Goal: Navigation & Orientation: Find specific page/section

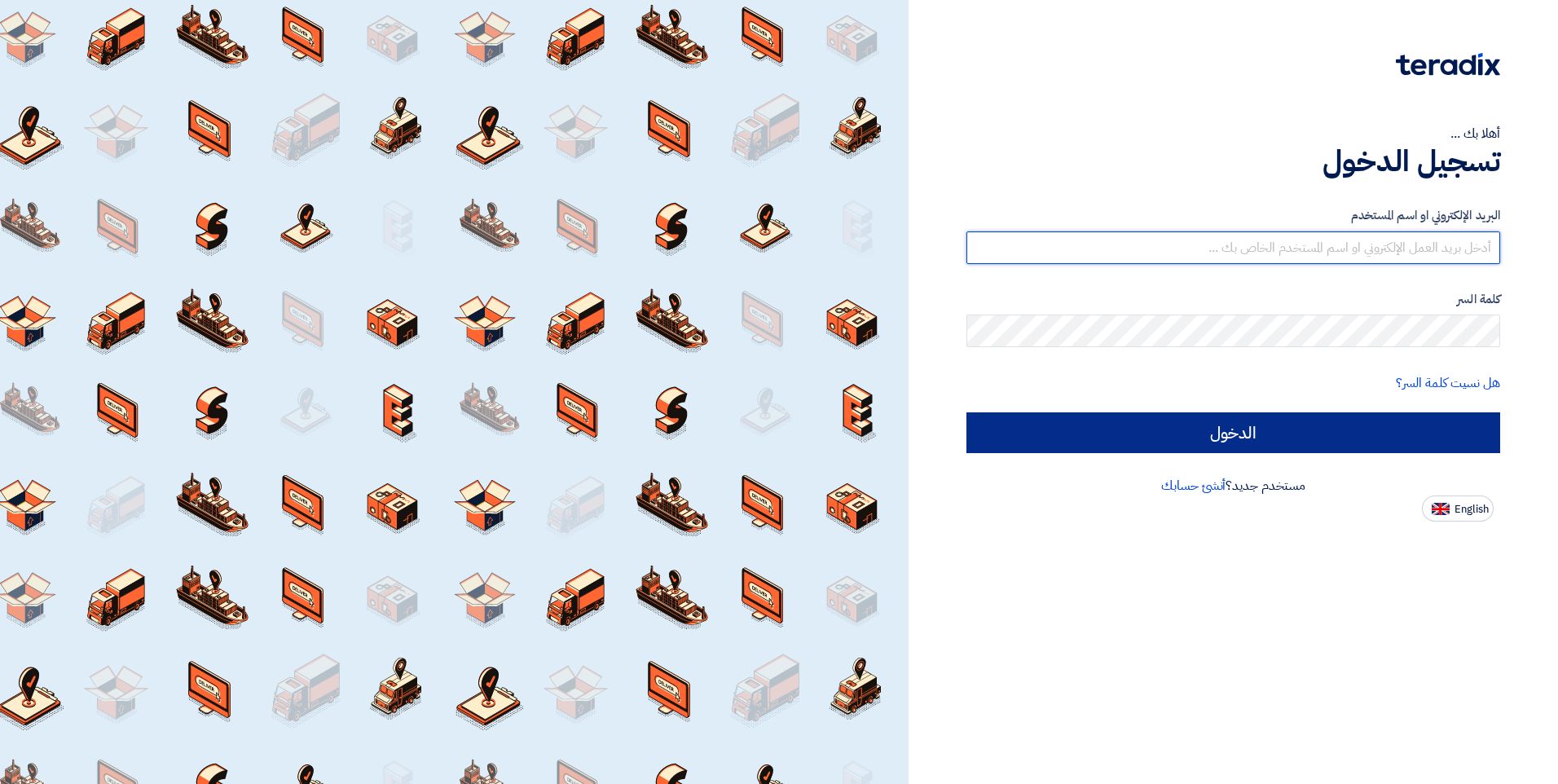
type input "[EMAIL_ADDRESS][DOMAIN_NAME]"
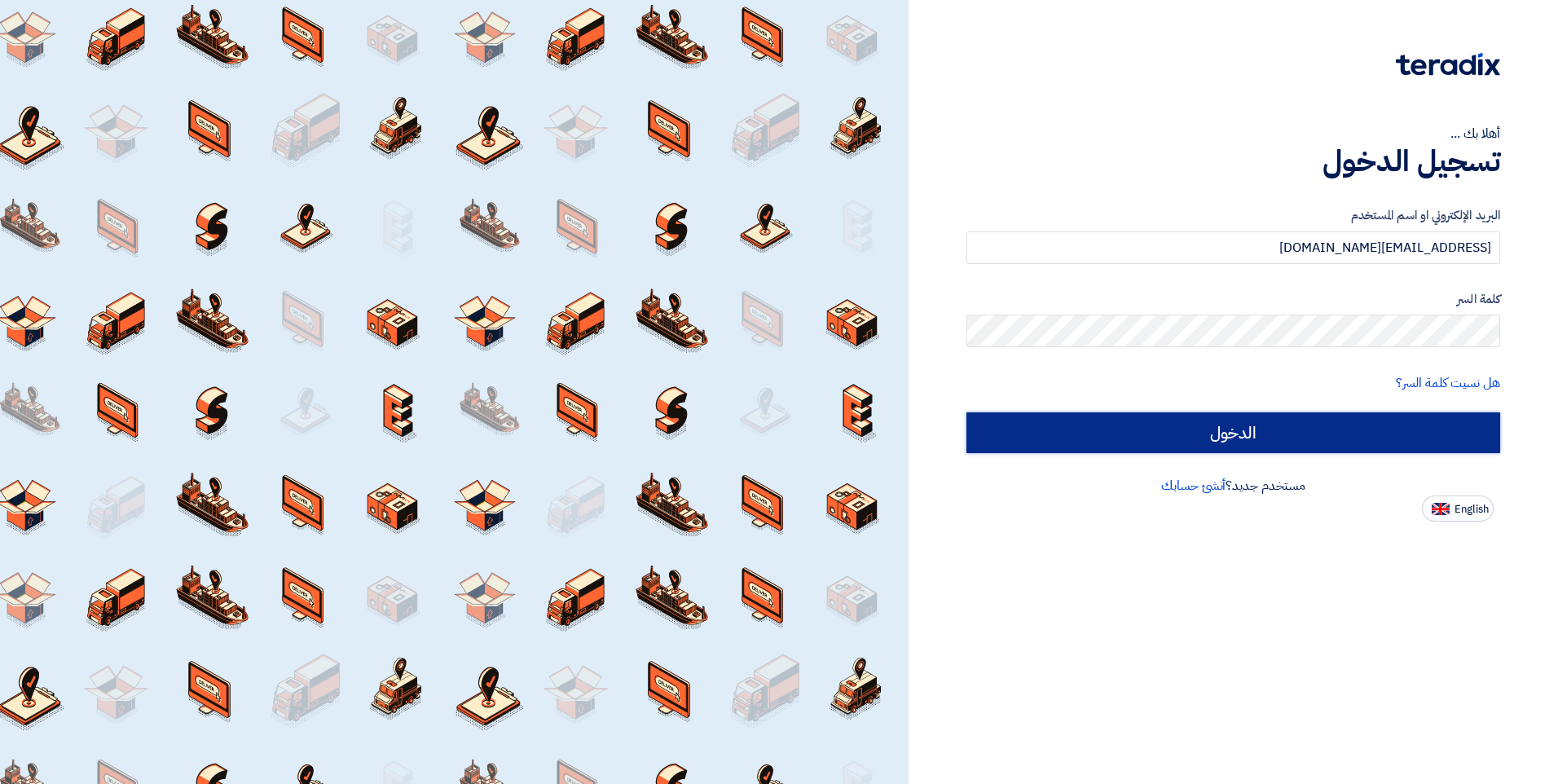
click at [1193, 446] on input "الدخول" at bounding box center [1233, 432] width 534 height 41
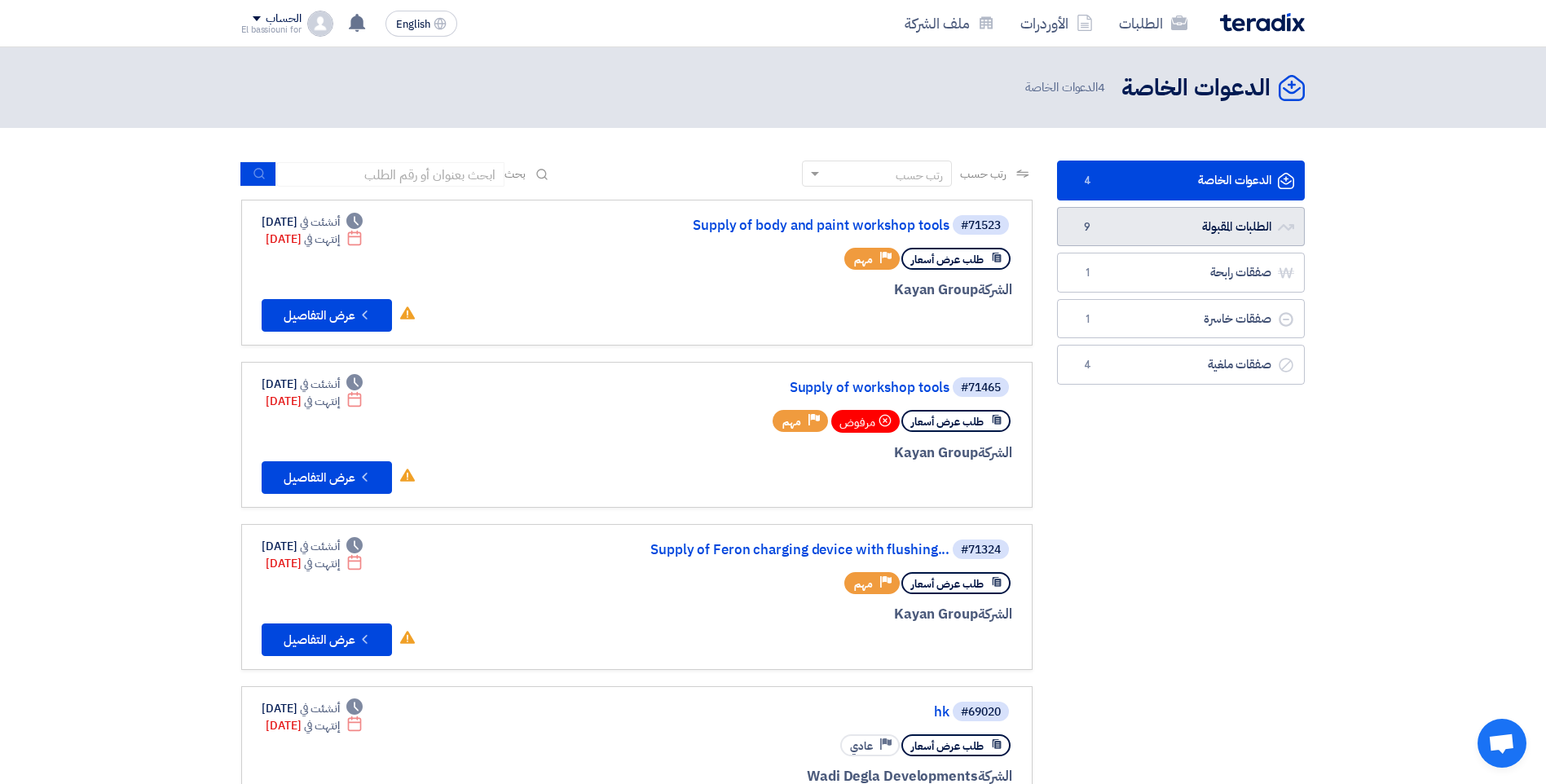
click at [1127, 225] on link "الطلبات المقبولة الطلبات المقبولة 9" at bounding box center [1180, 226] width 248 height 40
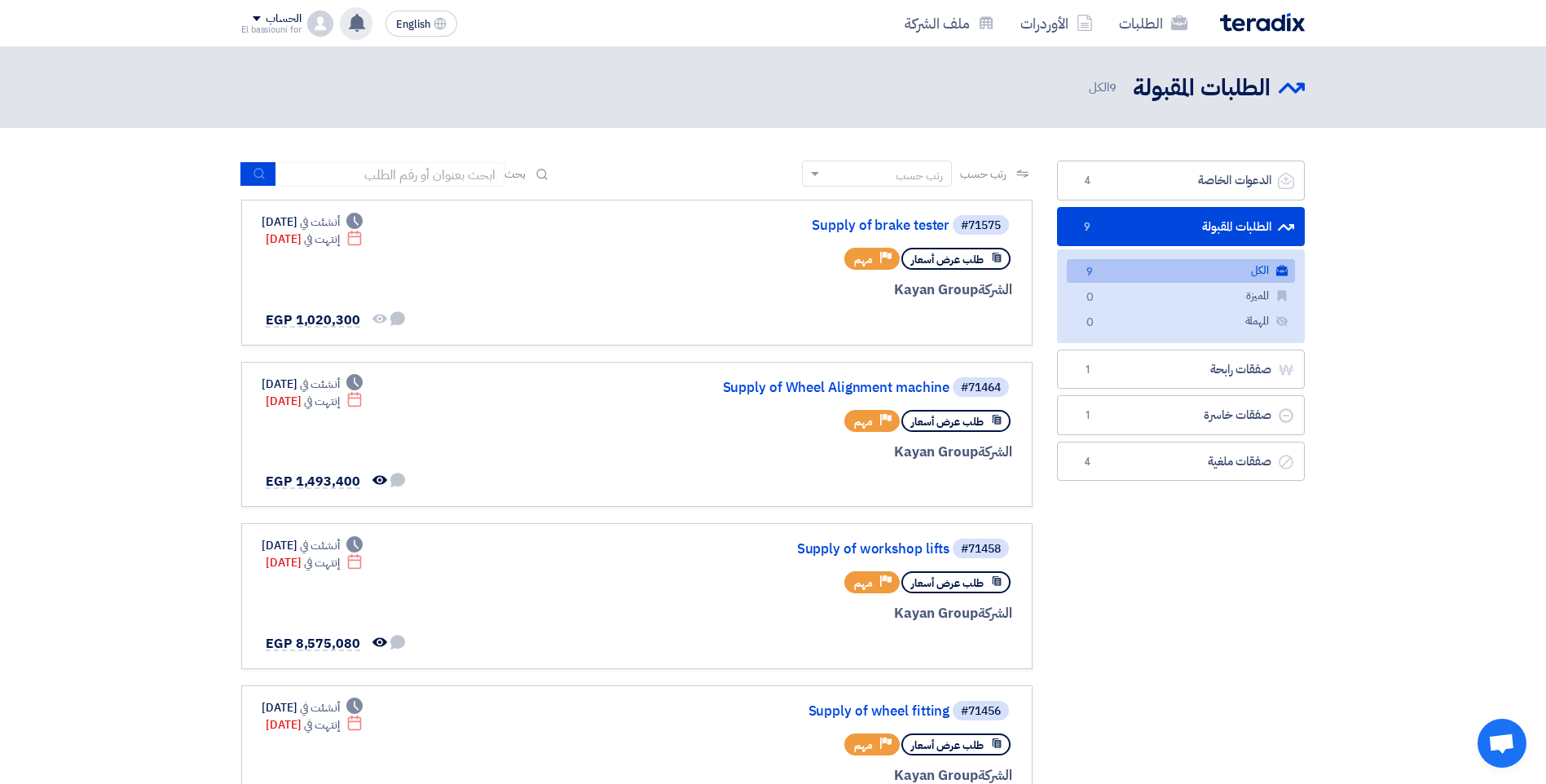
click at [365, 22] on use at bounding box center [356, 23] width 16 height 18
click at [360, 22] on use at bounding box center [356, 23] width 16 height 18
click at [357, 19] on use at bounding box center [356, 23] width 16 height 18
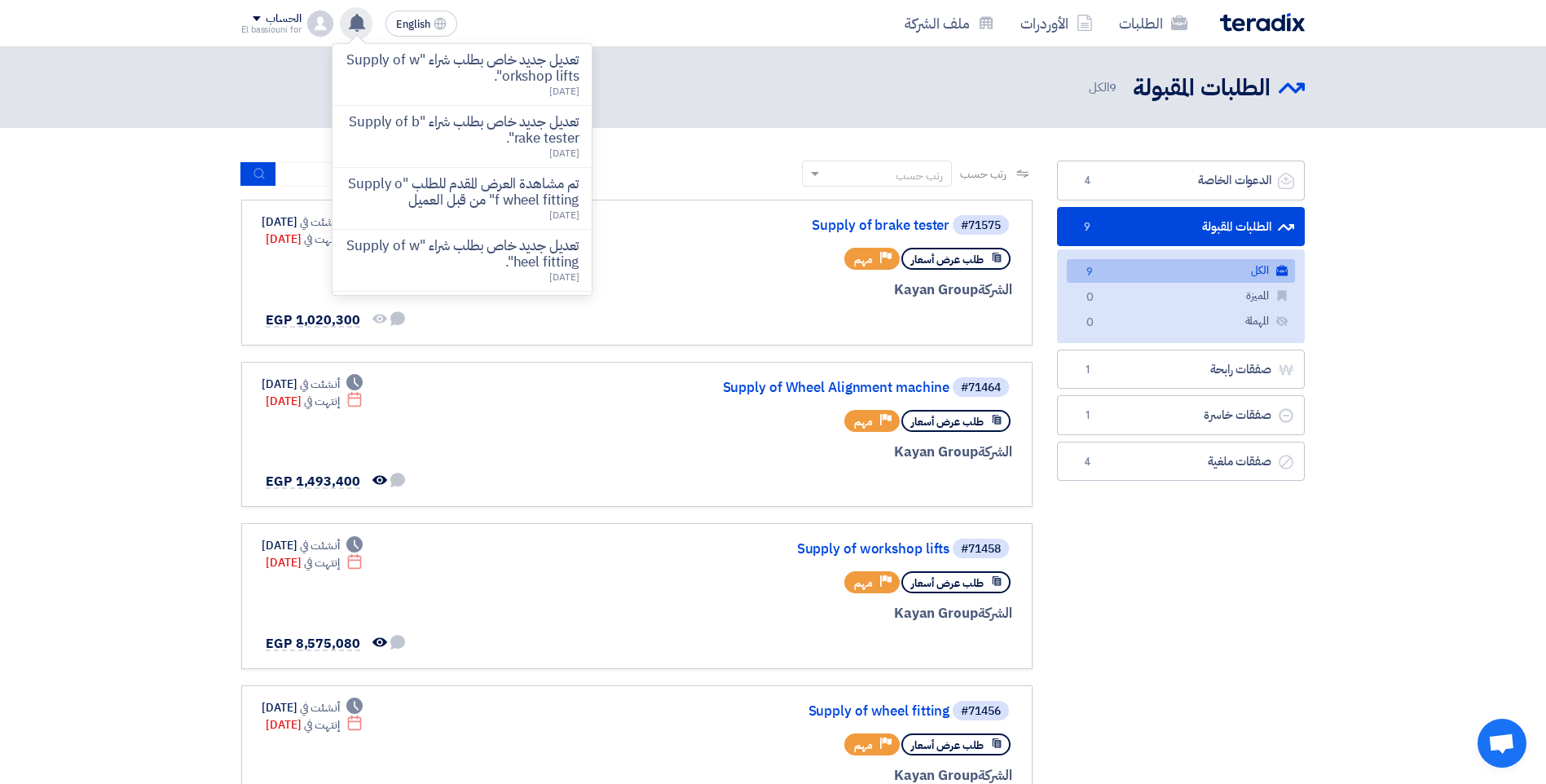
click at [357, 19] on use at bounding box center [356, 23] width 16 height 18
